Goal: Book appointment/travel/reservation

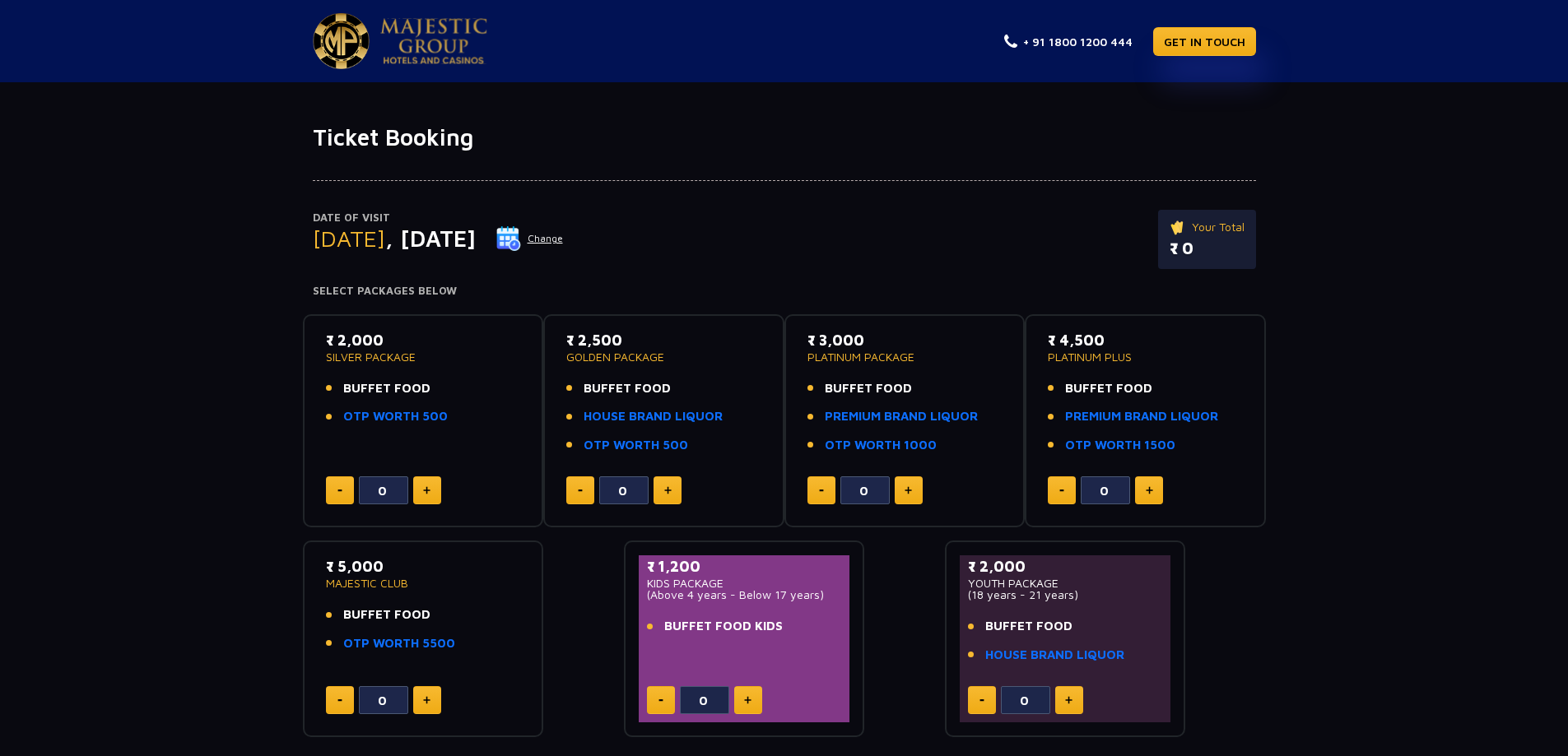
click at [431, 488] on button at bounding box center [427, 491] width 28 height 28
click at [431, 487] on button at bounding box center [427, 491] width 28 height 28
type input "2"
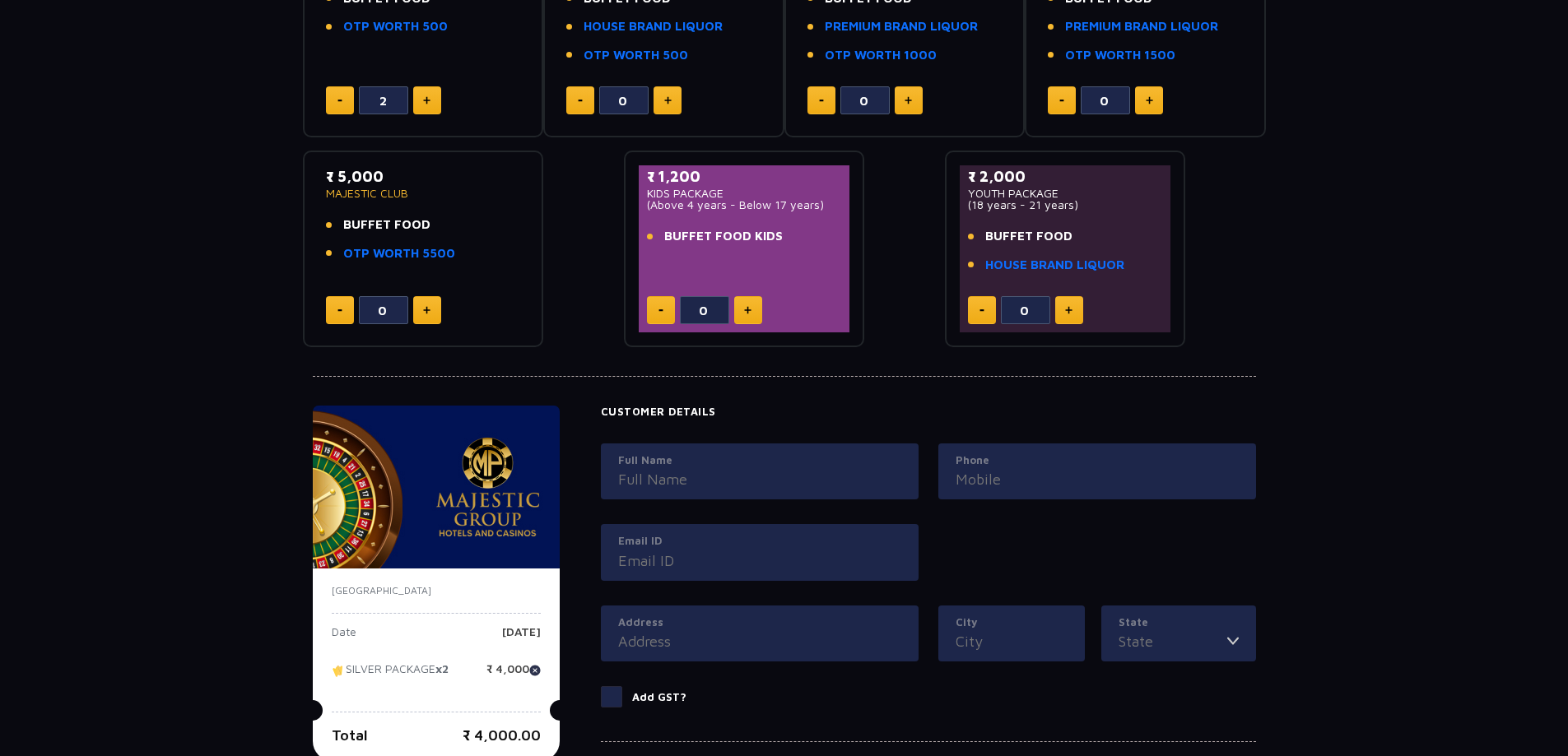
scroll to position [576, 0]
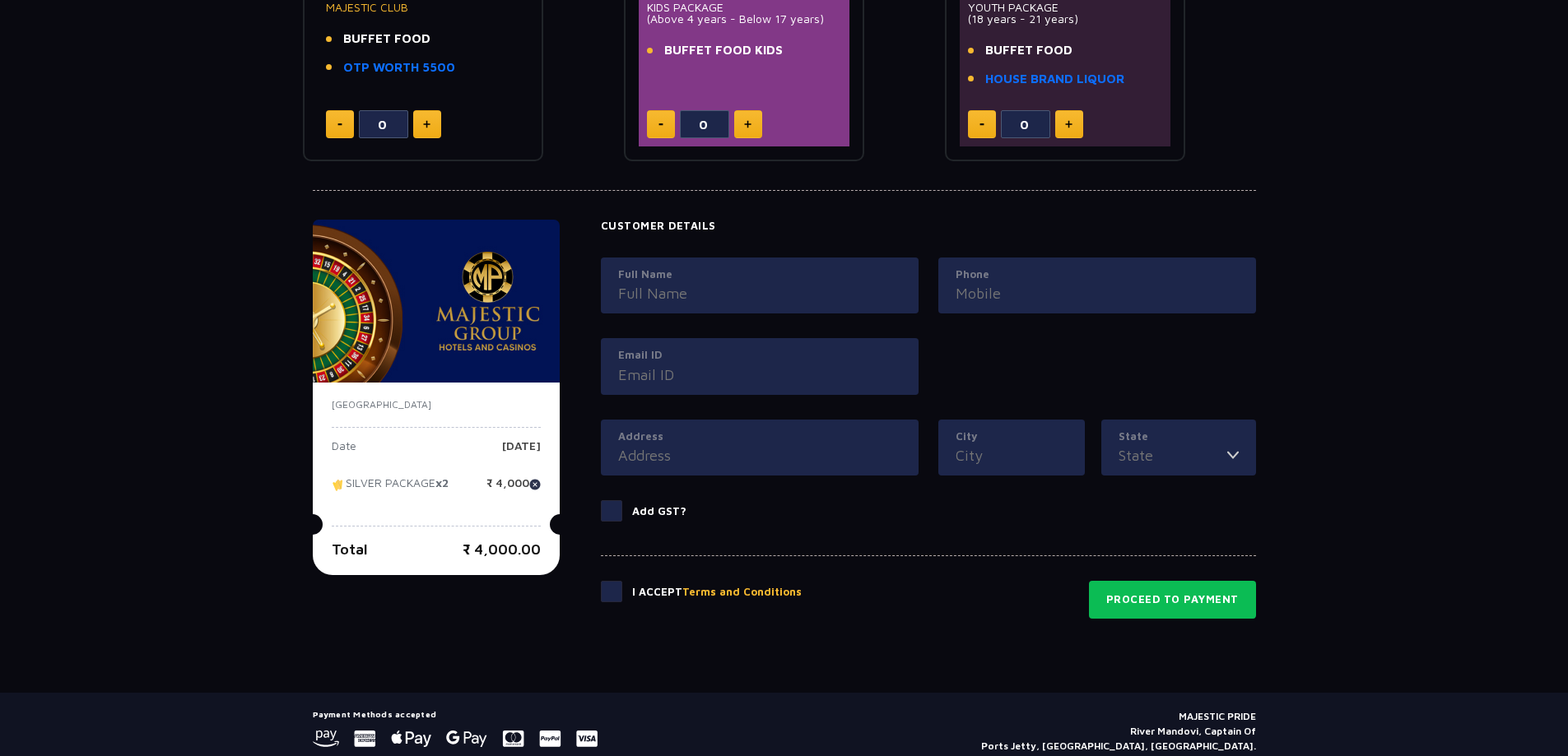
click at [695, 300] on input "Full Name" at bounding box center [759, 292] width 283 height 22
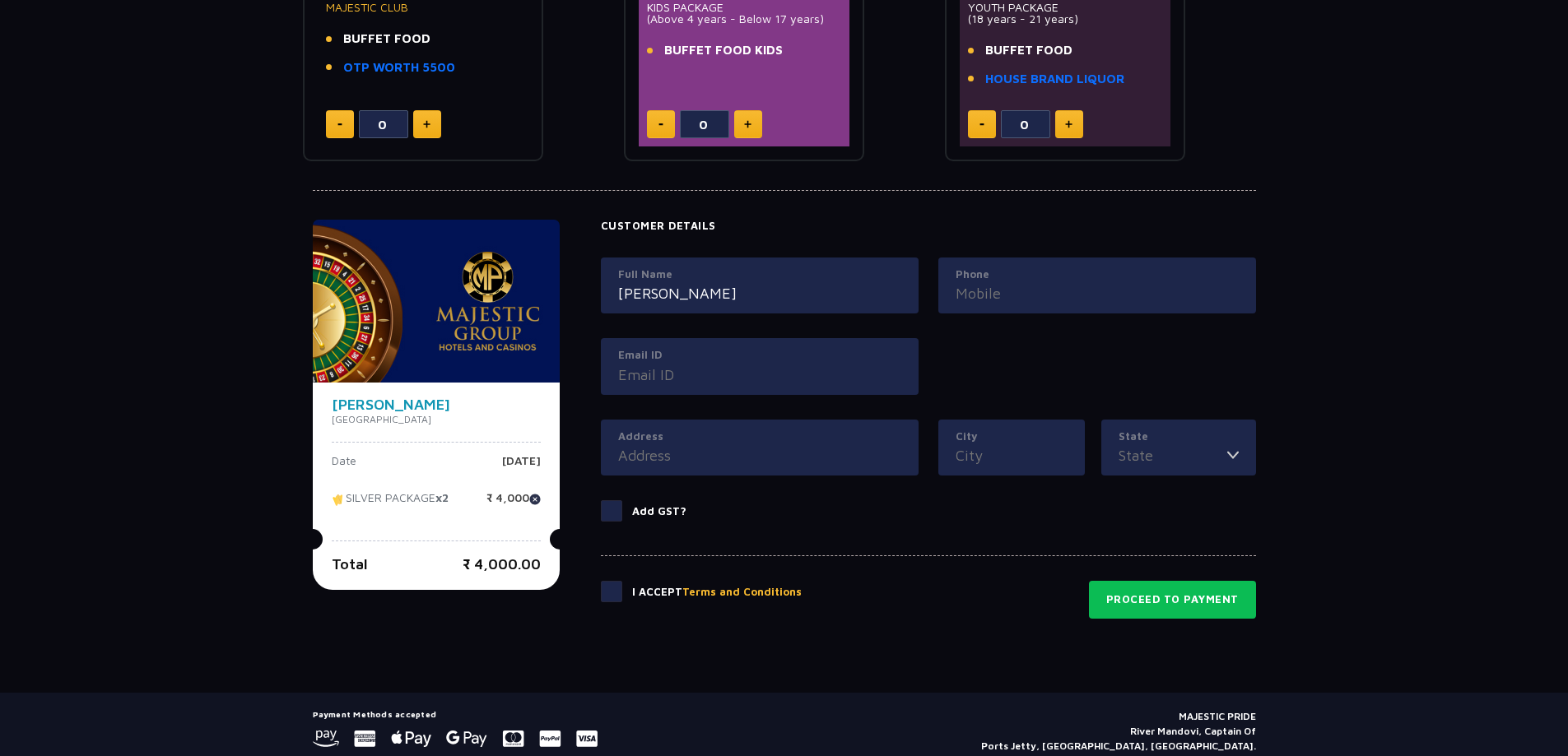
type input "[PERSON_NAME]"
type input "9586426259"
click at [722, 353] on label "Email ID" at bounding box center [759, 355] width 283 height 17
click at [722, 363] on input "Email ID" at bounding box center [759, 374] width 283 height 22
type input "G"
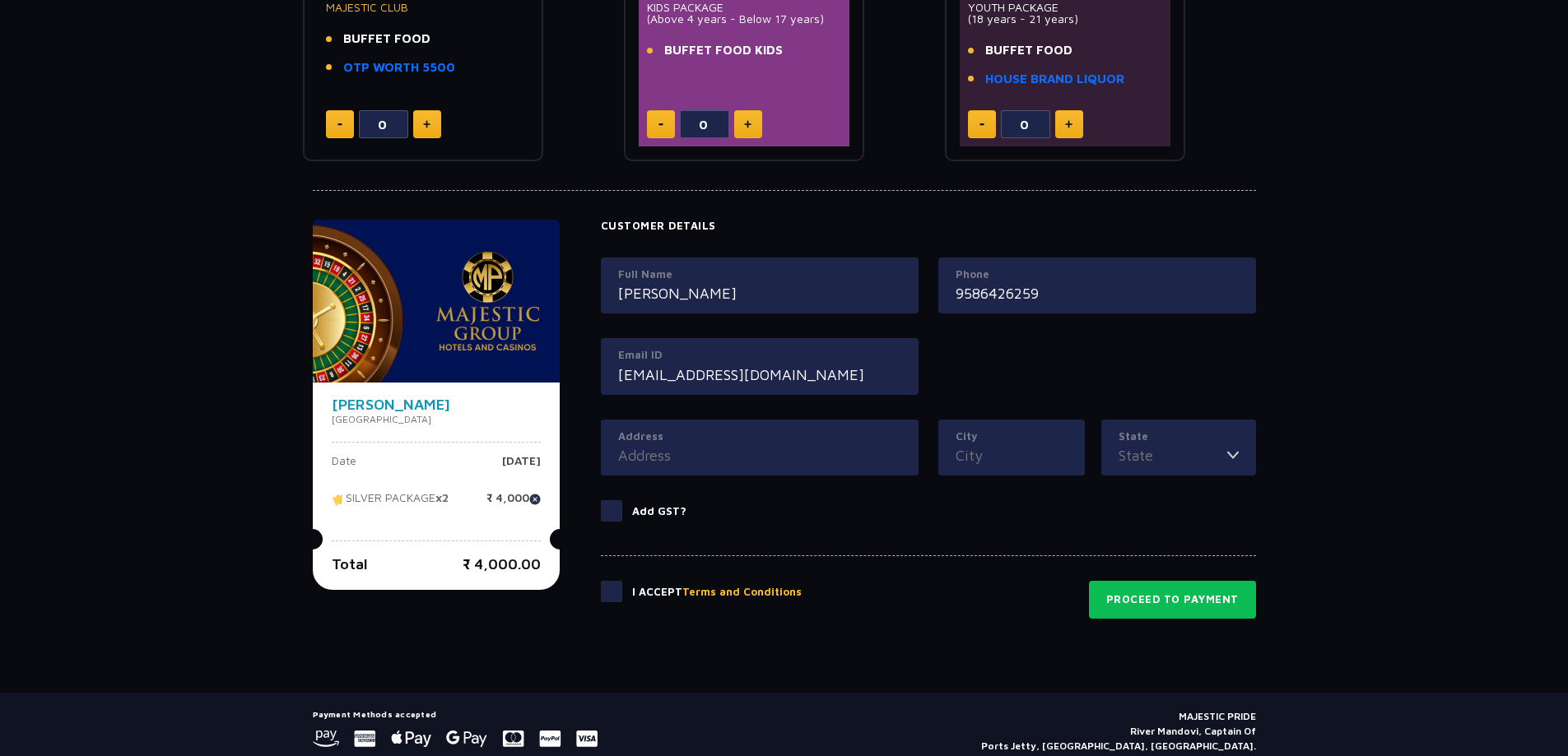
type input "[EMAIL_ADDRESS][DOMAIN_NAME]"
click at [706, 469] on div "Address" at bounding box center [760, 448] width 317 height 57
click at [708, 464] on input "Address" at bounding box center [759, 455] width 283 height 22
type input "Rajkot"
click at [1005, 447] on input "City" at bounding box center [1011, 455] width 112 height 22
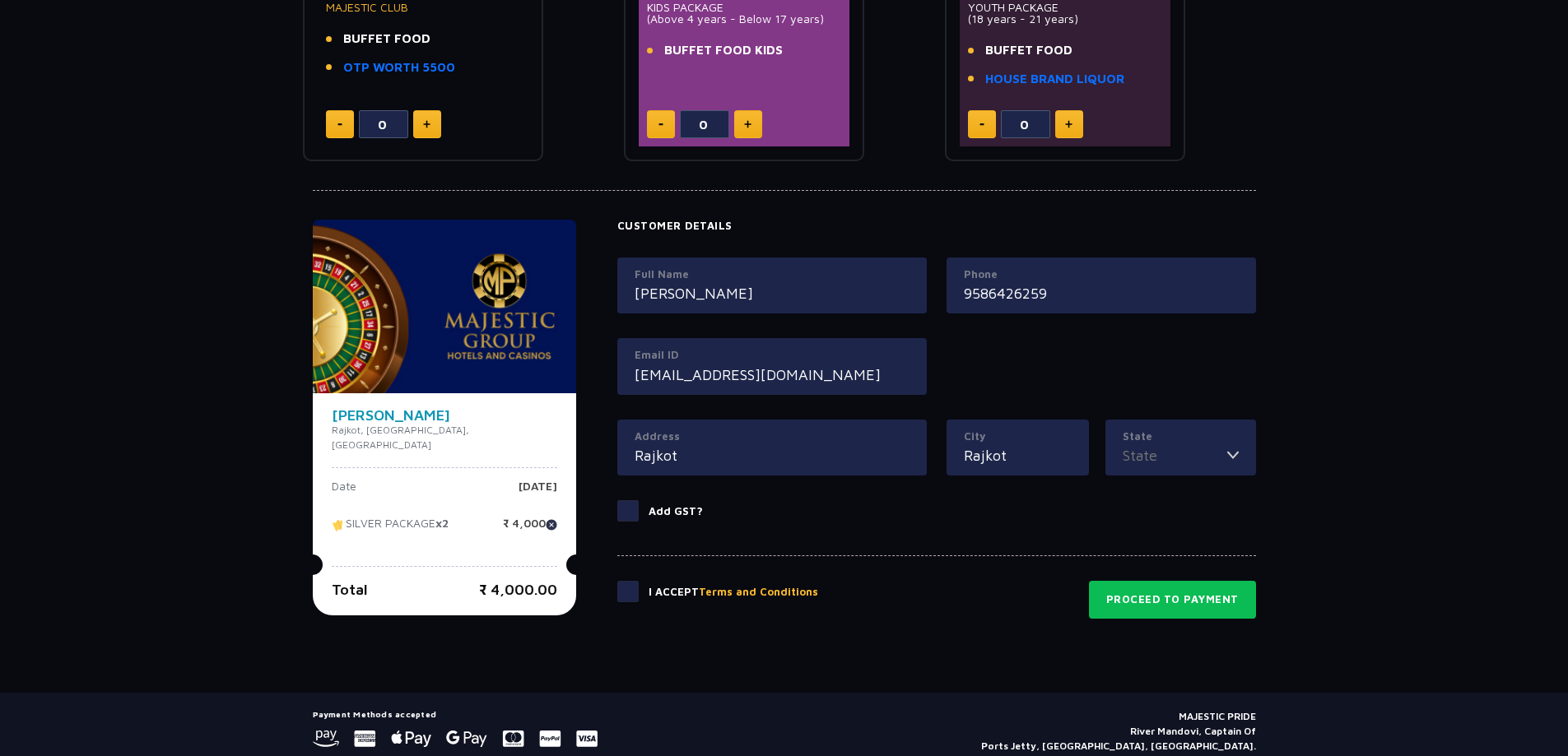
type input "Rajkot"
click at [1160, 451] on input "State" at bounding box center [1174, 455] width 105 height 22
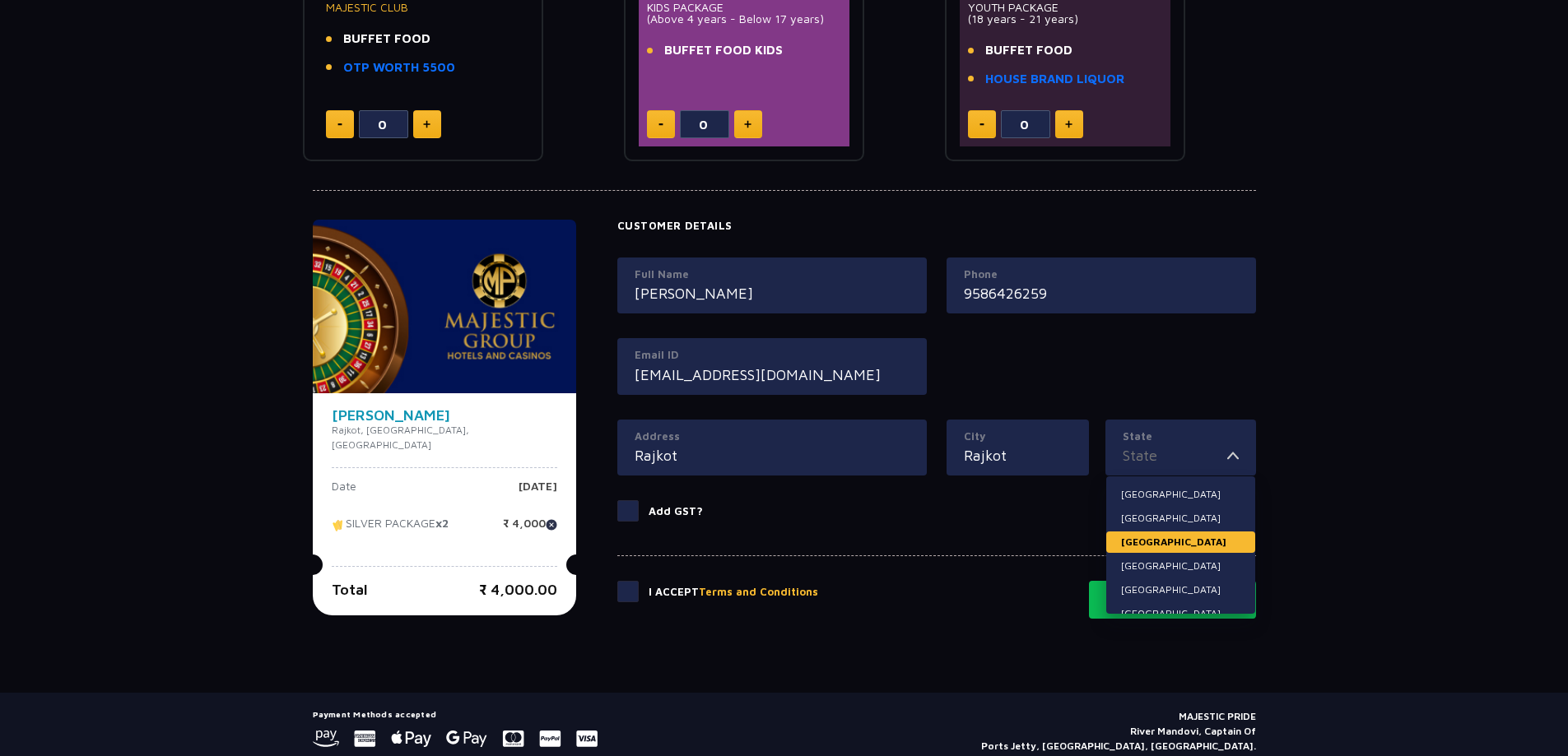
scroll to position [82, 0]
click at [1156, 551] on li "[GEOGRAPHIC_DATA]" at bounding box center [1181, 556] width 149 height 21
type input "[GEOGRAPHIC_DATA]"
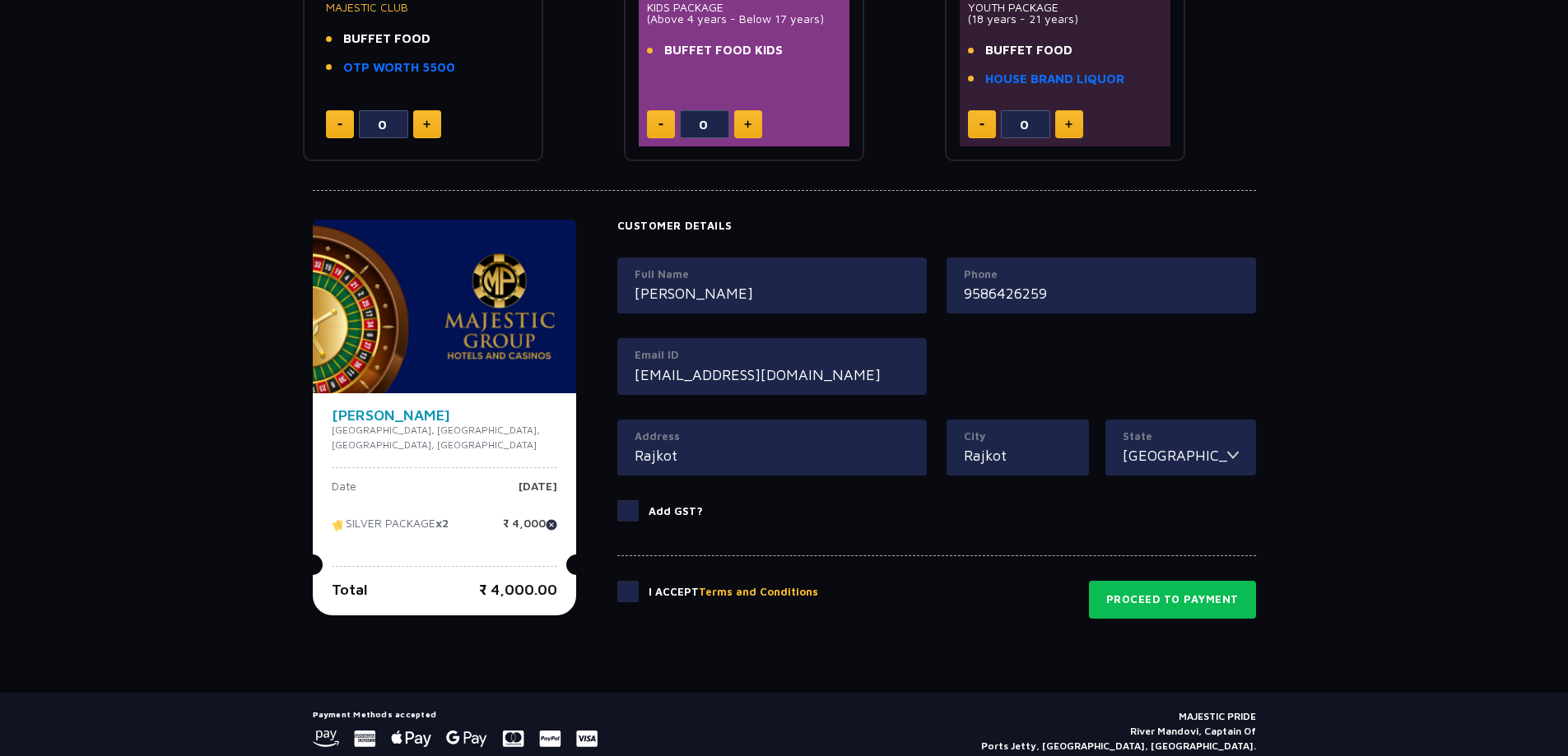
click at [617, 598] on span at bounding box center [628, 591] width 21 height 21
click at [0, 0] on input "checkbox" at bounding box center [0, 0] width 0 height 0
click at [1123, 606] on button "Proceed to Payment" at bounding box center [1172, 599] width 167 height 38
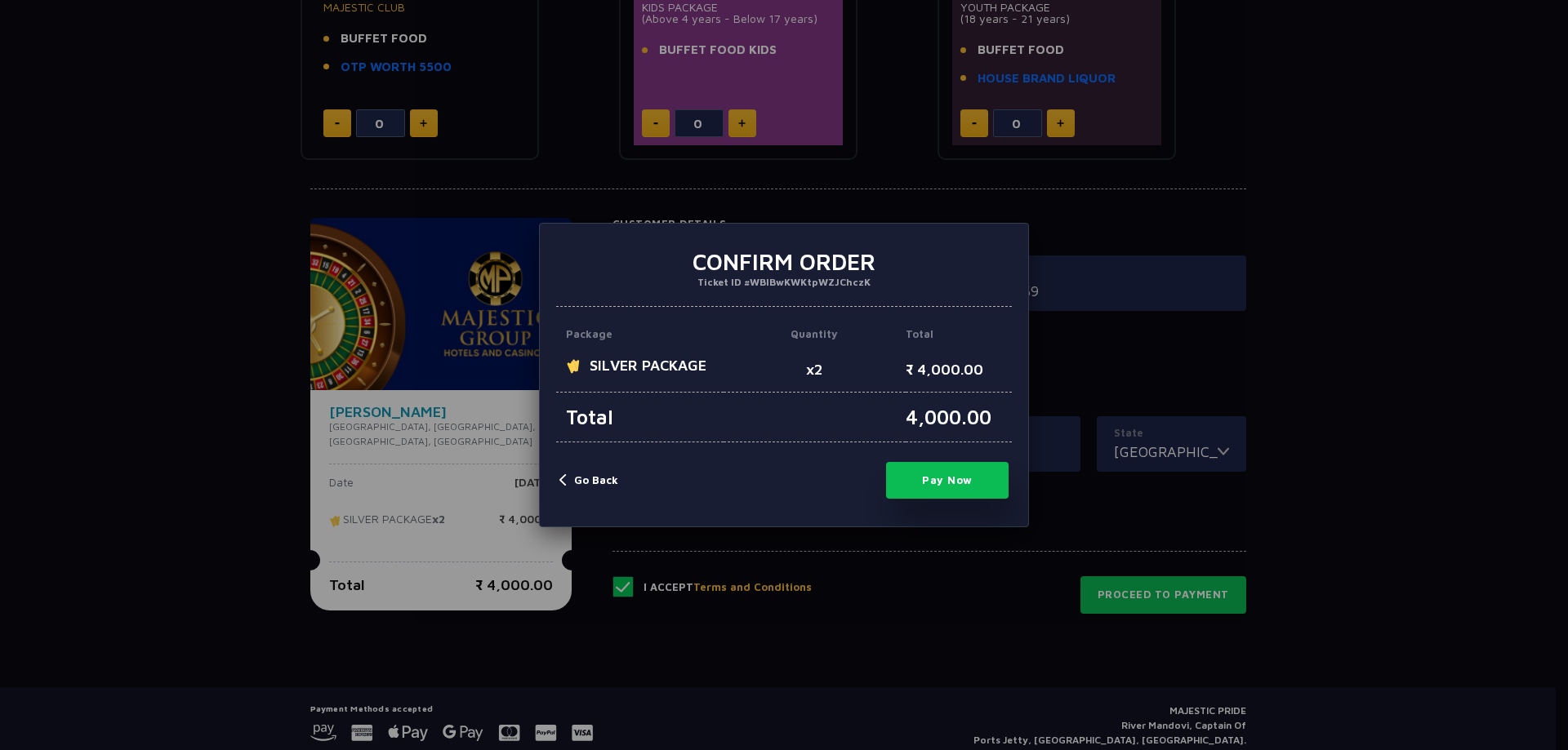
click at [938, 483] on button "Pay Now" at bounding box center [946, 480] width 122 height 37
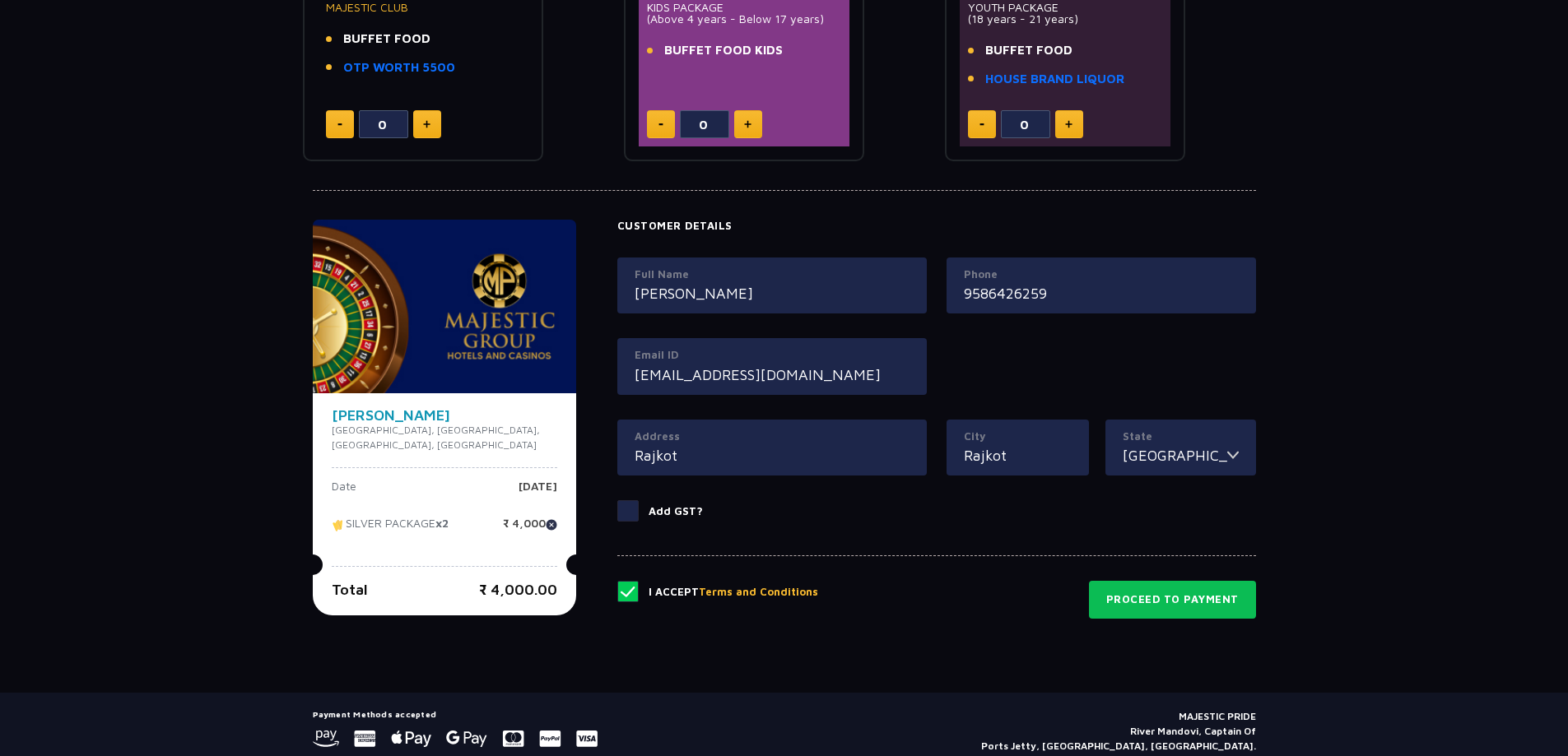
type input "0"
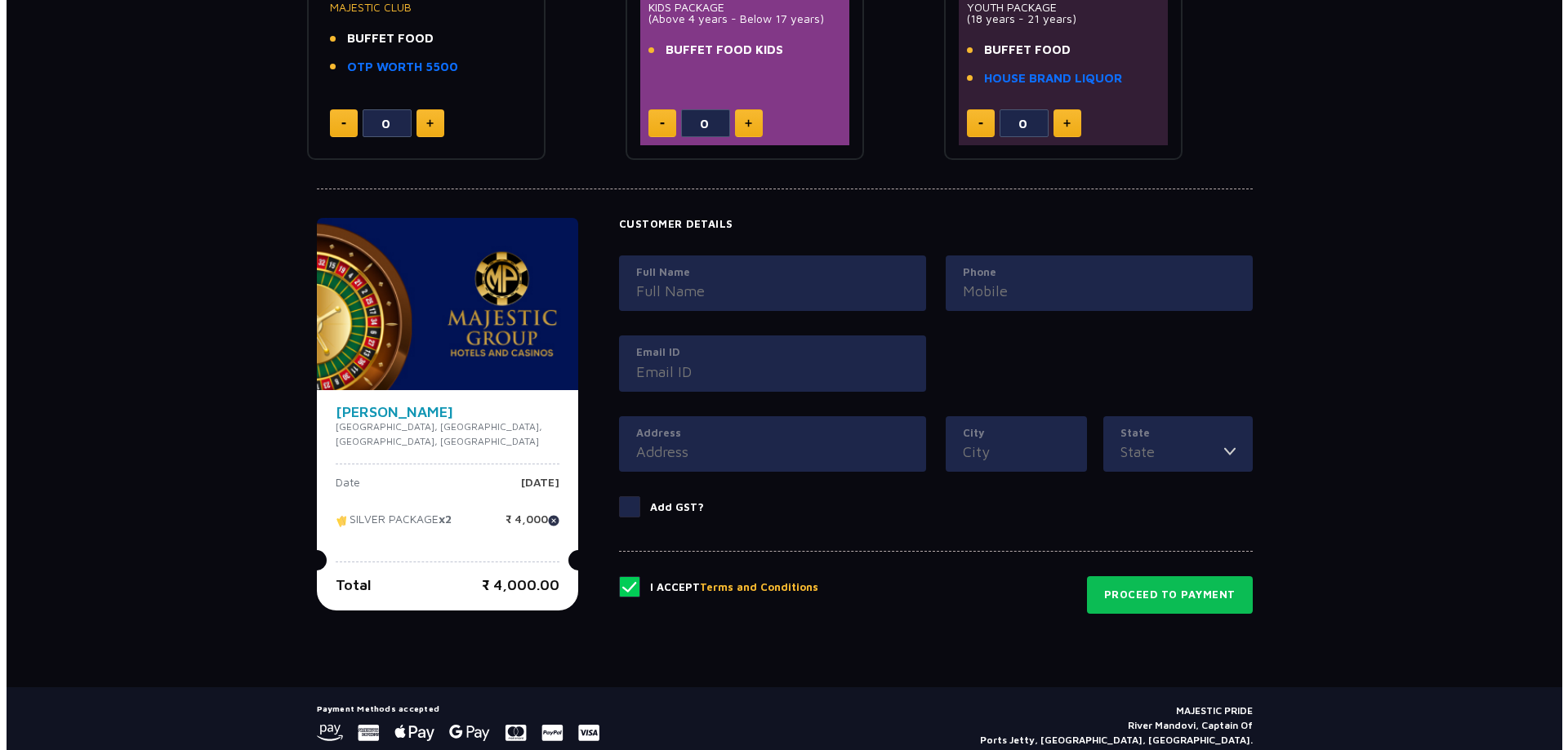
scroll to position [178, 0]
